Goal: Task Accomplishment & Management: Use online tool/utility

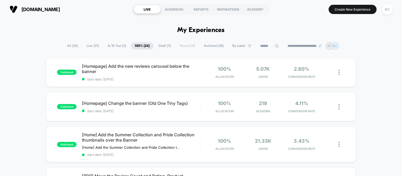
click at [73, 46] on span "All ( 36 )" at bounding box center [72, 45] width 19 height 7
click at [118, 44] on span "A/B Test ( 3 )" at bounding box center [117, 45] width 27 height 7
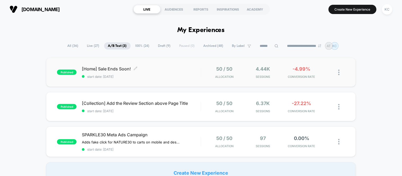
drag, startPoint x: 99, startPoint y: 70, endPoint x: 82, endPoint y: 68, distance: 17.0
click at [82, 68] on span "[Home] Sale Ends Soon! Click to edit experience details" at bounding box center [141, 68] width 119 height 5
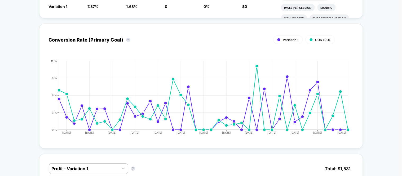
scroll to position [236, 0]
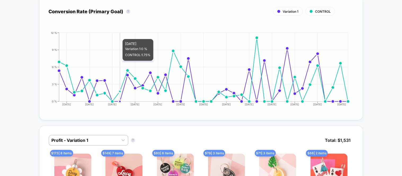
click at [123, 36] on icon "[DATE] [DATE] [DATE] [DATE] [DATE] [DATE] [DATE] [DATE] [DATE] [DATE] [DATE] [D…" at bounding box center [196, 72] width 308 height 80
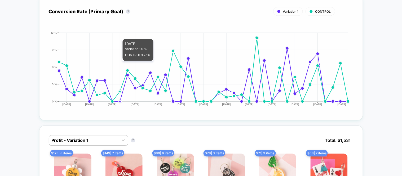
click at [123, 36] on icon "[DATE] [DATE] [DATE] [DATE] [DATE] [DATE] [DATE] [DATE] [DATE] [DATE] [DATE] [D…" at bounding box center [196, 72] width 308 height 80
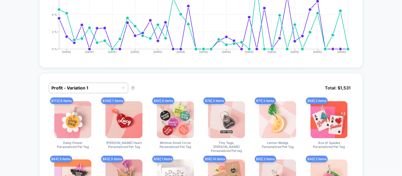
scroll to position [295, 0]
